Goal: Task Accomplishment & Management: Check status

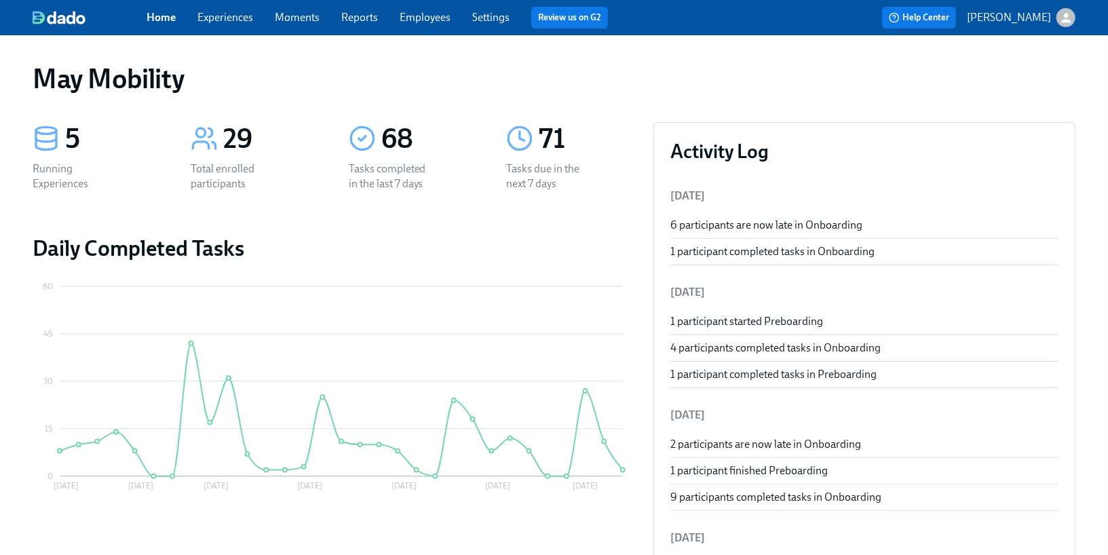
click at [441, 14] on link "Employees" at bounding box center [425, 17] width 51 height 13
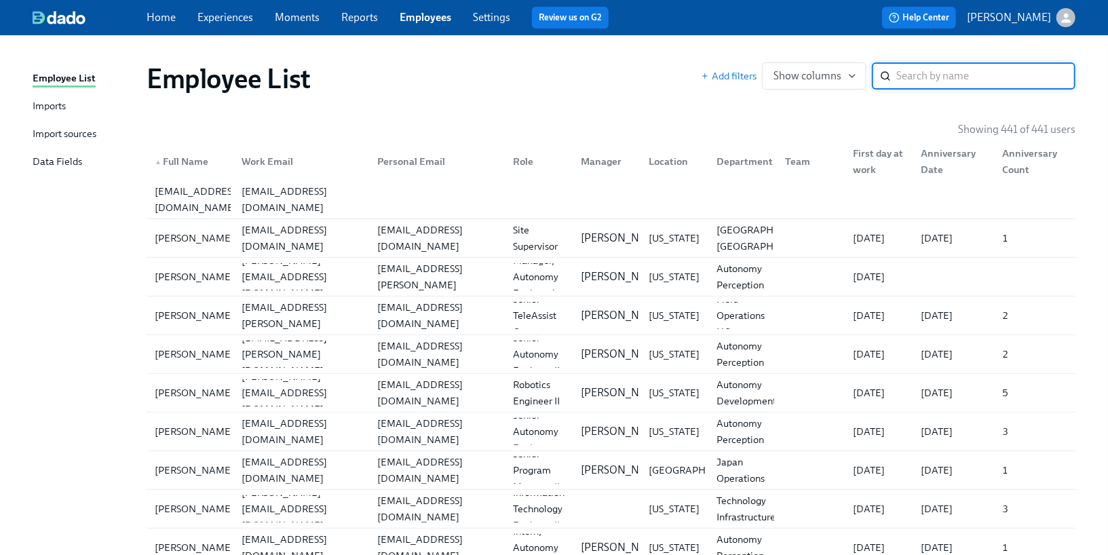
click at [69, 104] on link "Imports" at bounding box center [84, 106] width 103 height 17
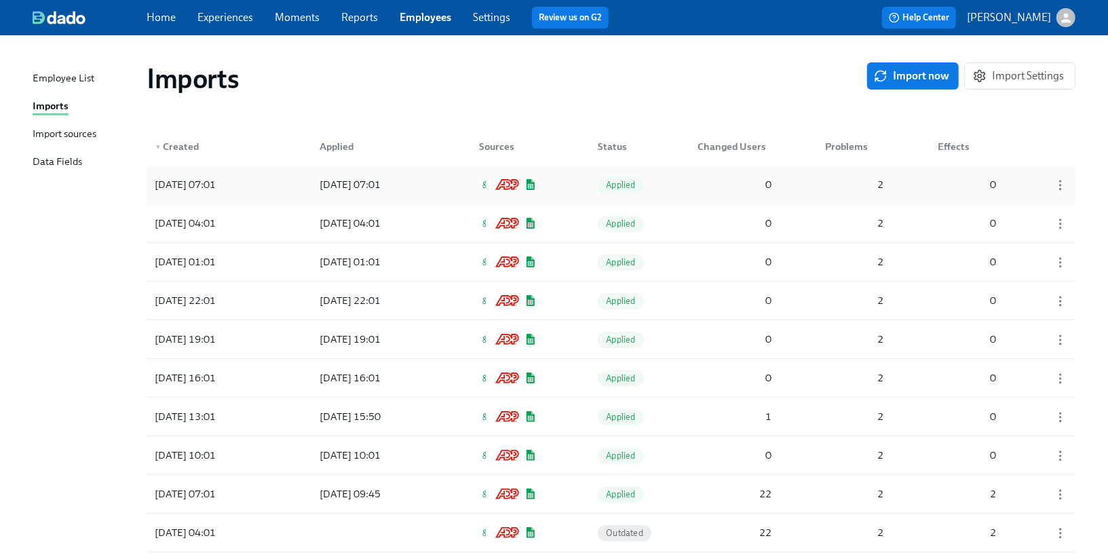
click at [451, 179] on div "[DATE] 07:01 [DATE] 07:01 Applied 0 2 0" at bounding box center [611, 185] width 929 height 38
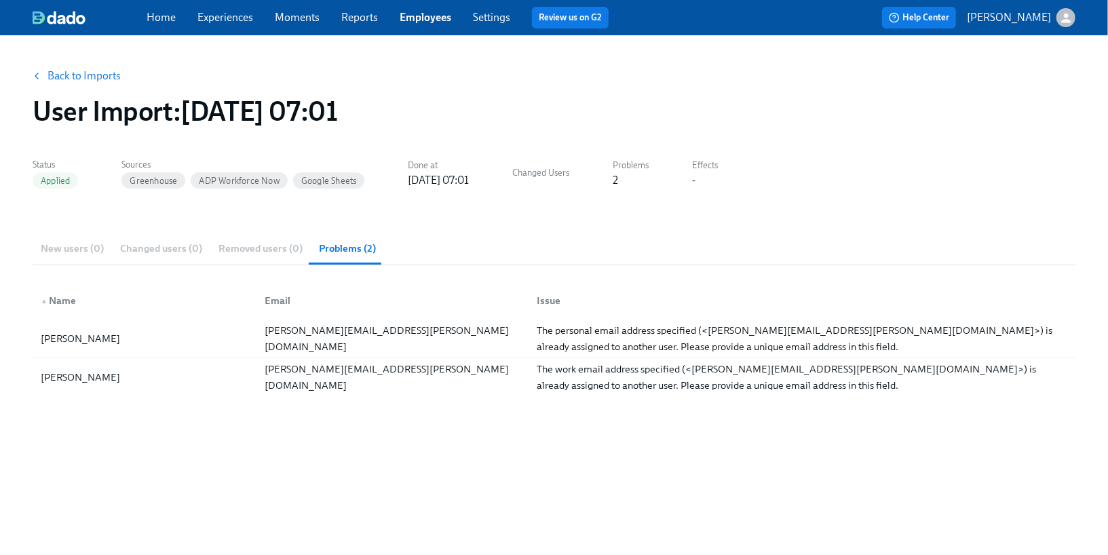
click at [92, 79] on link "Back to Imports" at bounding box center [83, 76] width 73 height 14
